Goal: Task Accomplishment & Management: Manage account settings

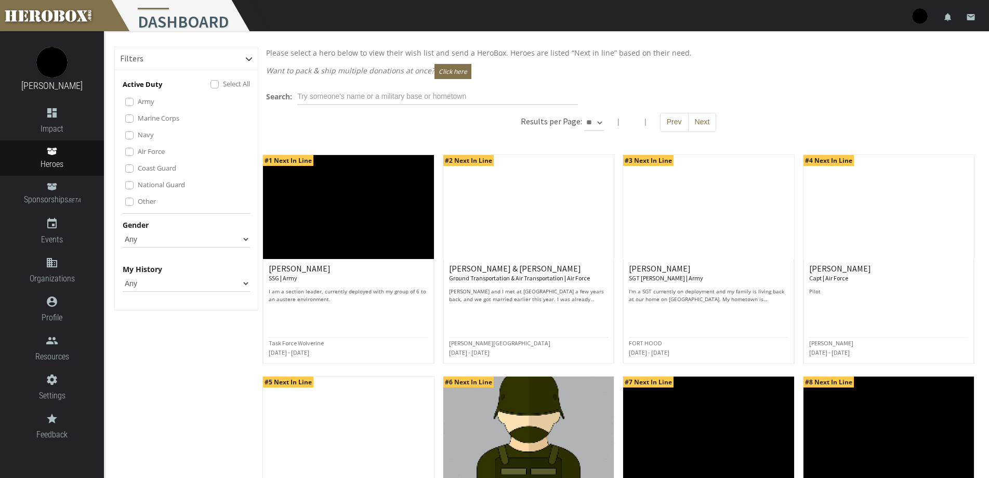
click at [216, 80] on div "Select All" at bounding box center [231, 84] width 40 height 12
click at [223, 82] on label "Select All" at bounding box center [236, 83] width 27 height 11
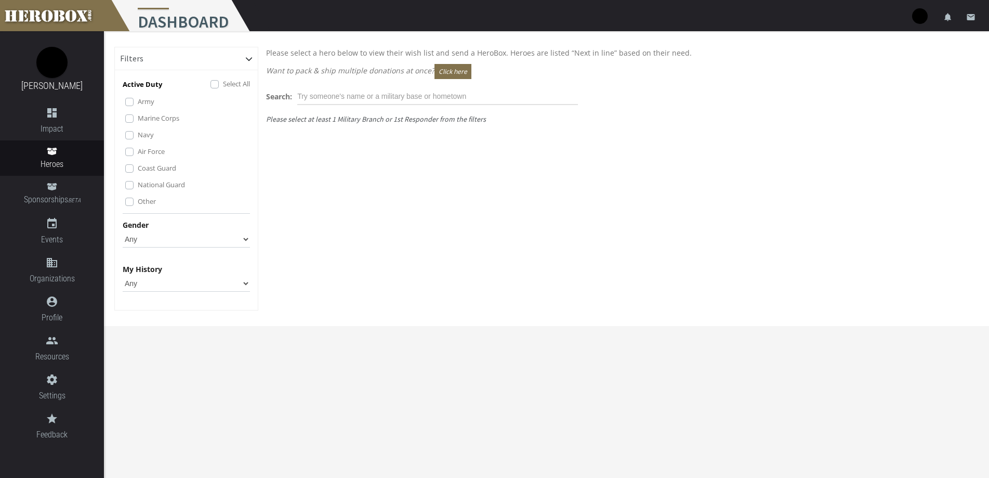
click at [138, 117] on label "Marine Corps" at bounding box center [159, 117] width 42 height 11
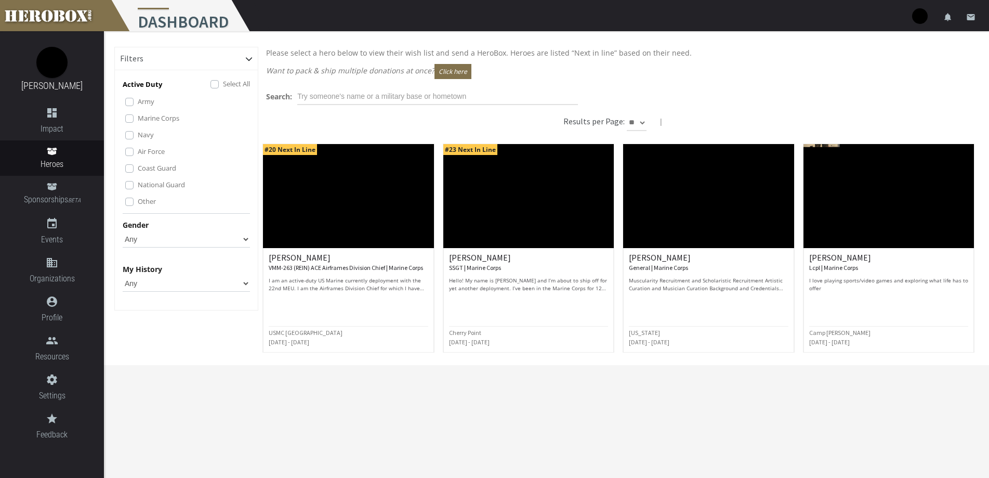
click at [134, 117] on div "Marine Corps" at bounding box center [187, 118] width 125 height 12
click at [138, 117] on label "Marine Corps" at bounding box center [159, 117] width 42 height 11
click at [129, 106] on div "Army" at bounding box center [187, 102] width 125 height 12
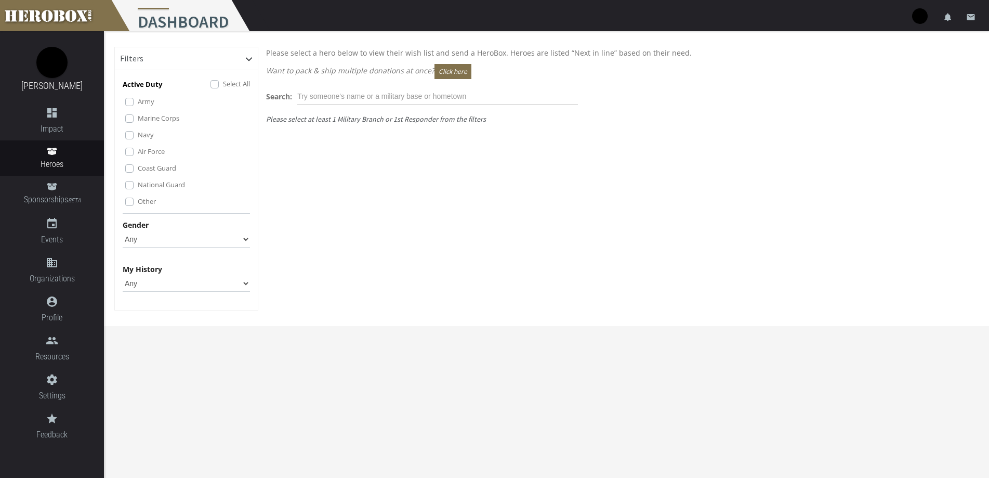
click at [138, 104] on label "Army" at bounding box center [146, 101] width 17 height 11
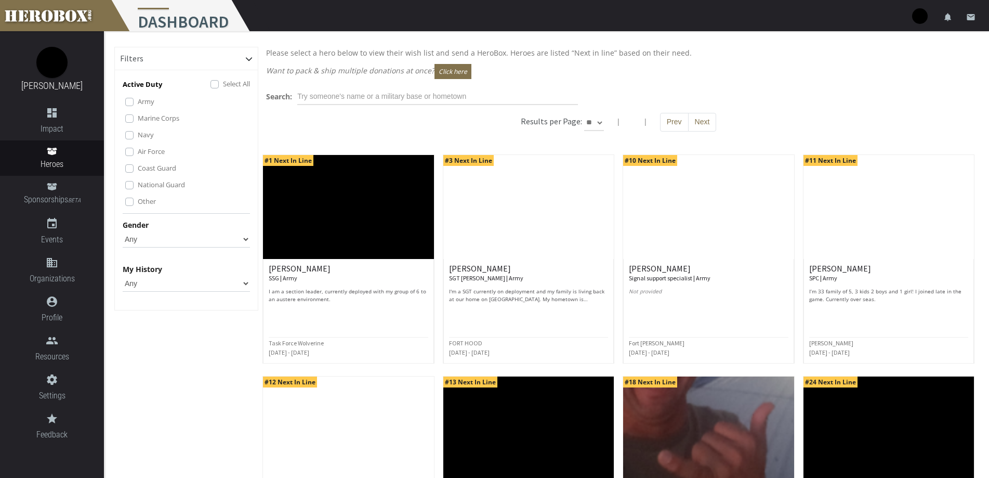
click at [219, 87] on div "Select All" at bounding box center [231, 84] width 40 height 12
click at [223, 82] on label "Select All" at bounding box center [236, 83] width 27 height 11
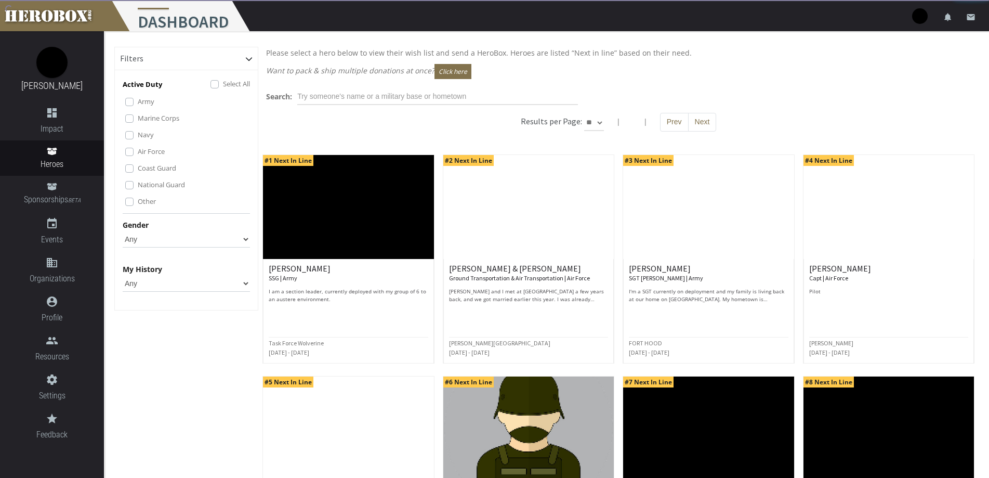
click at [174, 237] on select "Any Male Female" at bounding box center [186, 239] width 127 height 17
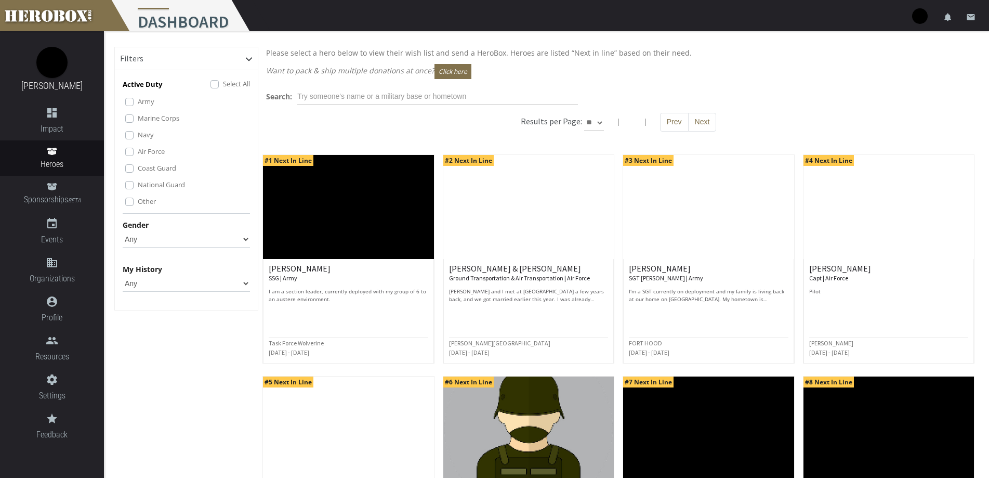
select select "Female"
click at [123, 231] on select "Any Male Female" at bounding box center [186, 239] width 127 height 17
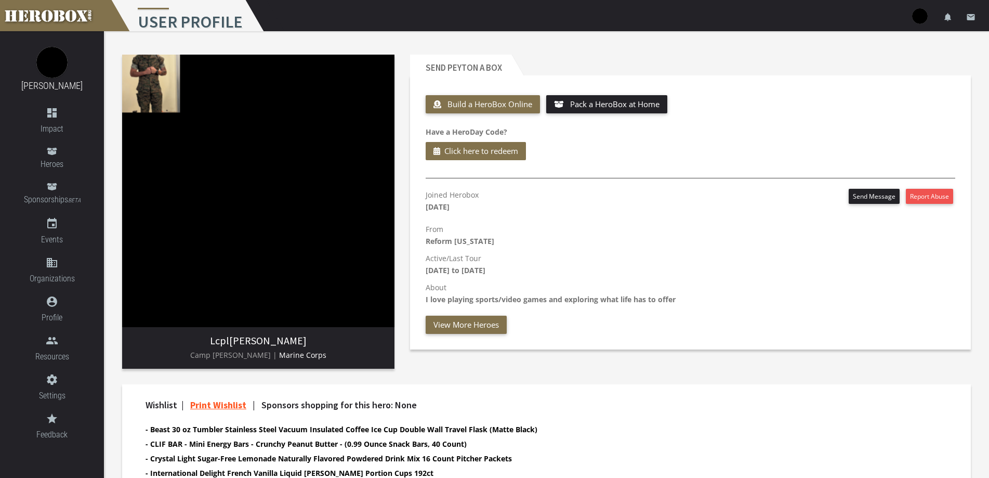
click at [185, 84] on img at bounding box center [258, 191] width 272 height 272
click at [160, 82] on img at bounding box center [258, 191] width 272 height 272
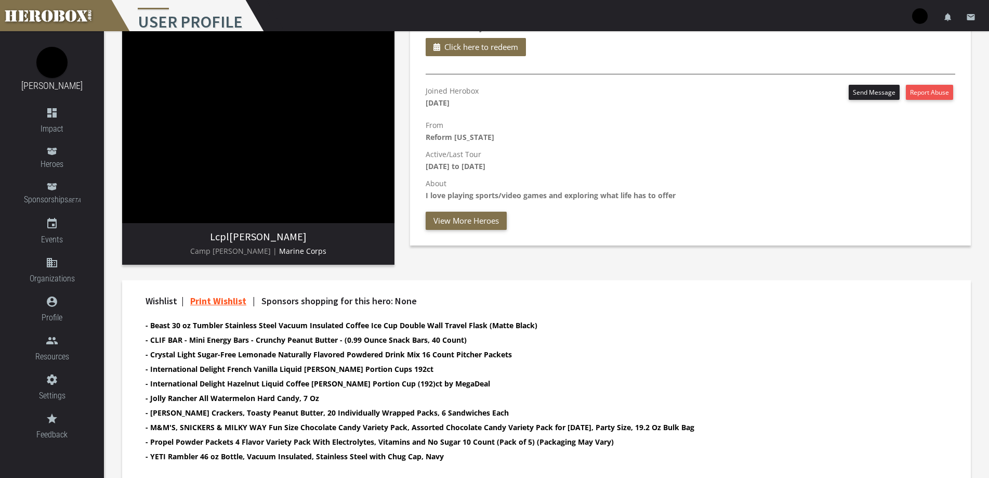
scroll to position [171, 0]
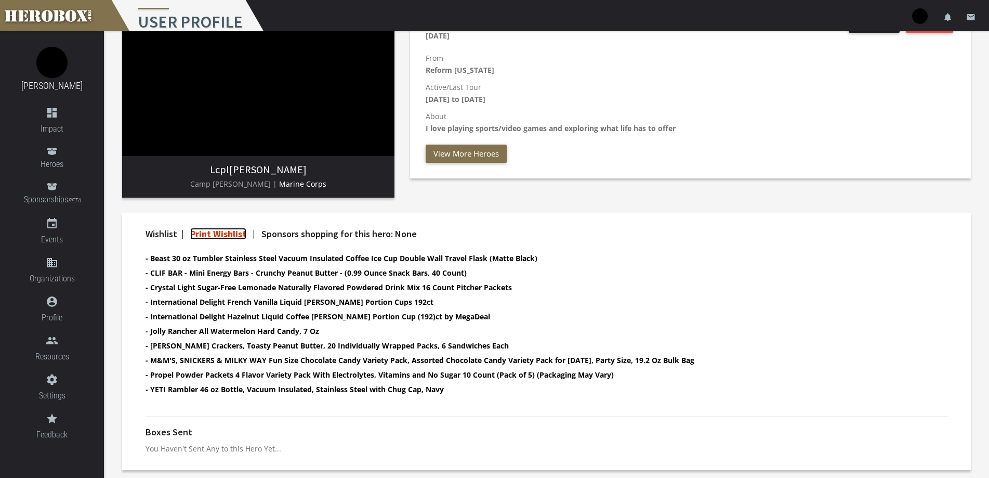
click at [229, 231] on link "Print Wishlist" at bounding box center [218, 234] width 56 height 12
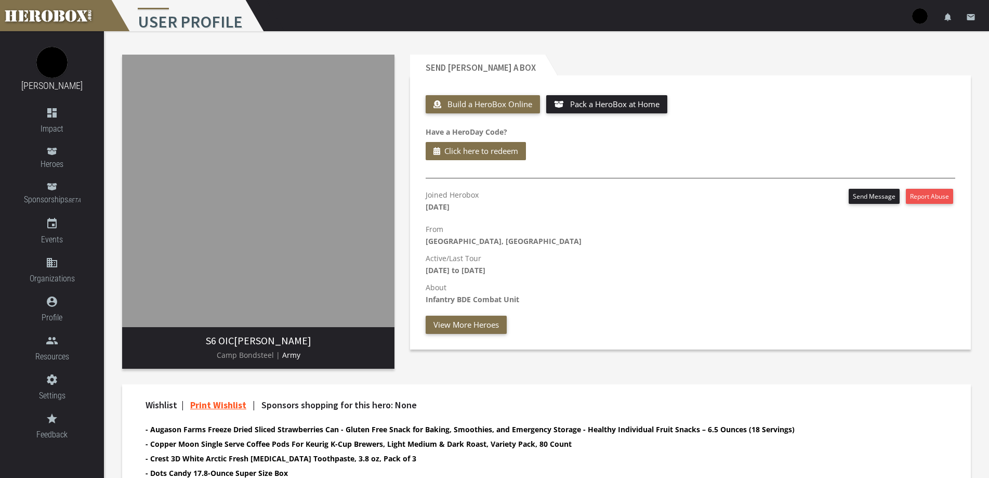
scroll to position [171, 0]
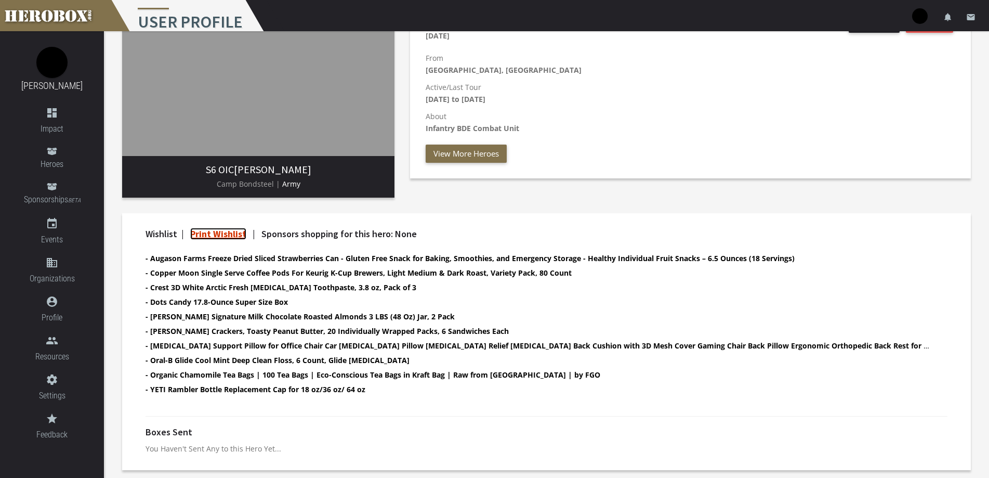
click at [219, 233] on link "Print Wishlist" at bounding box center [218, 234] width 56 height 12
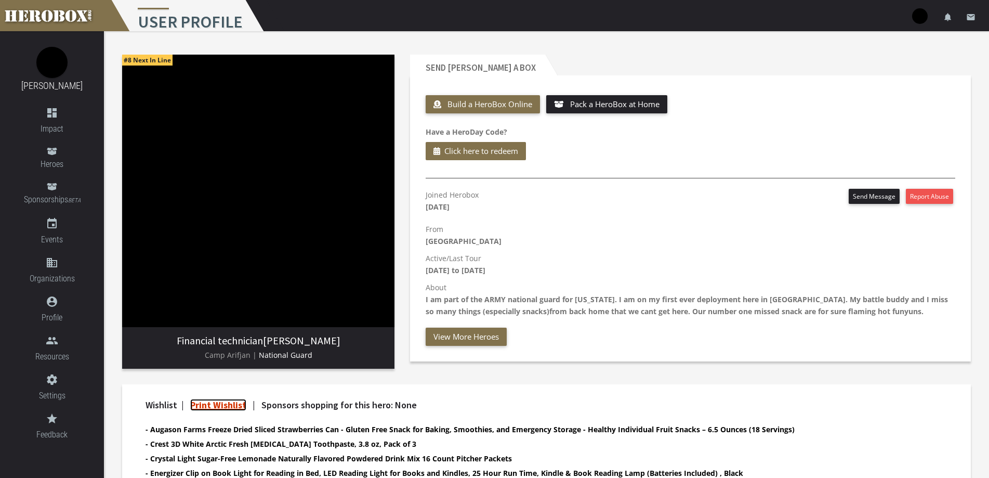
click at [214, 401] on link "Print Wishlist" at bounding box center [218, 405] width 56 height 12
